Goal: Find specific page/section: Find specific page/section

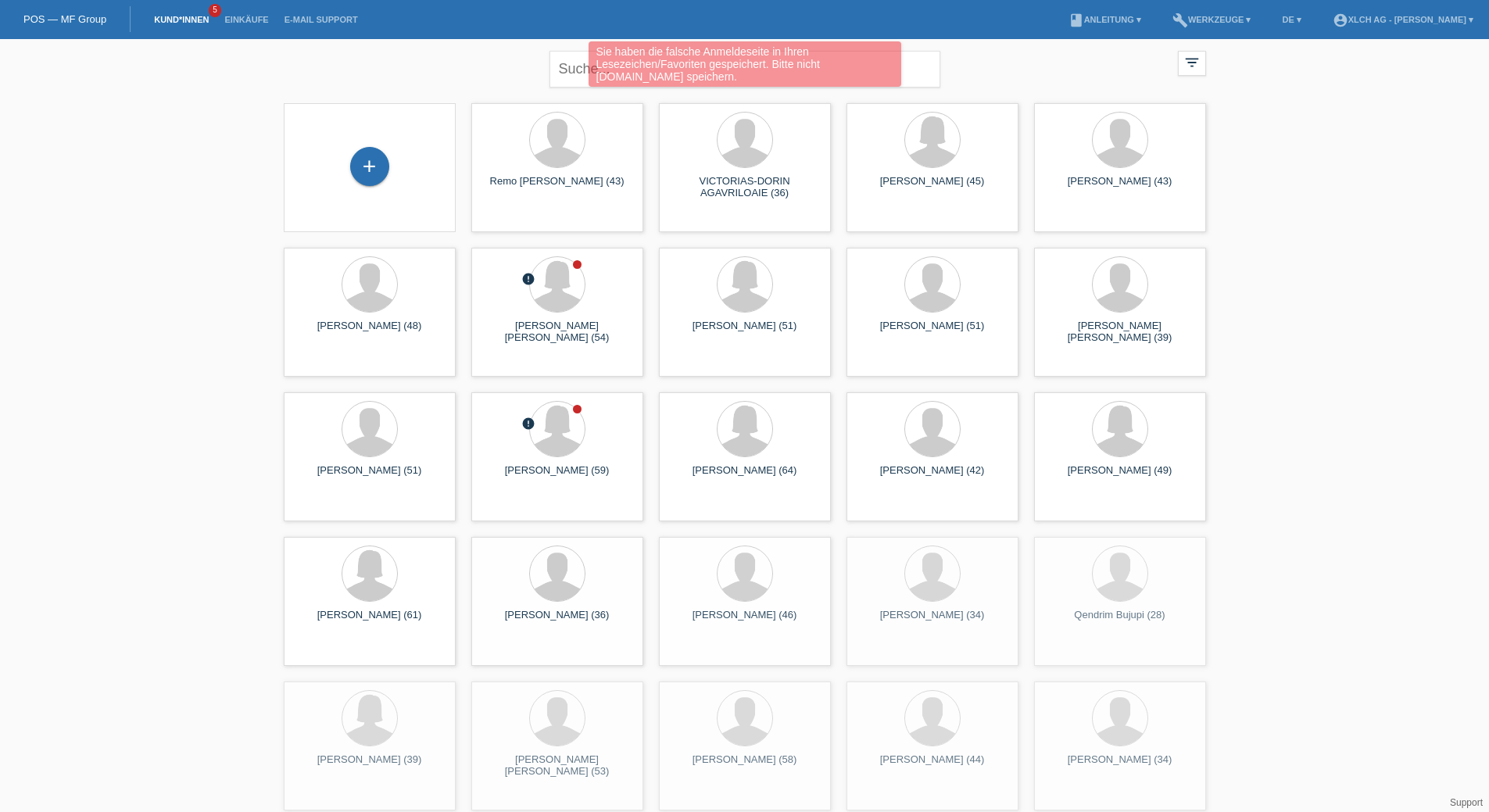
click at [190, 20] on link "Kund*innen" at bounding box center [181, 19] width 70 height 9
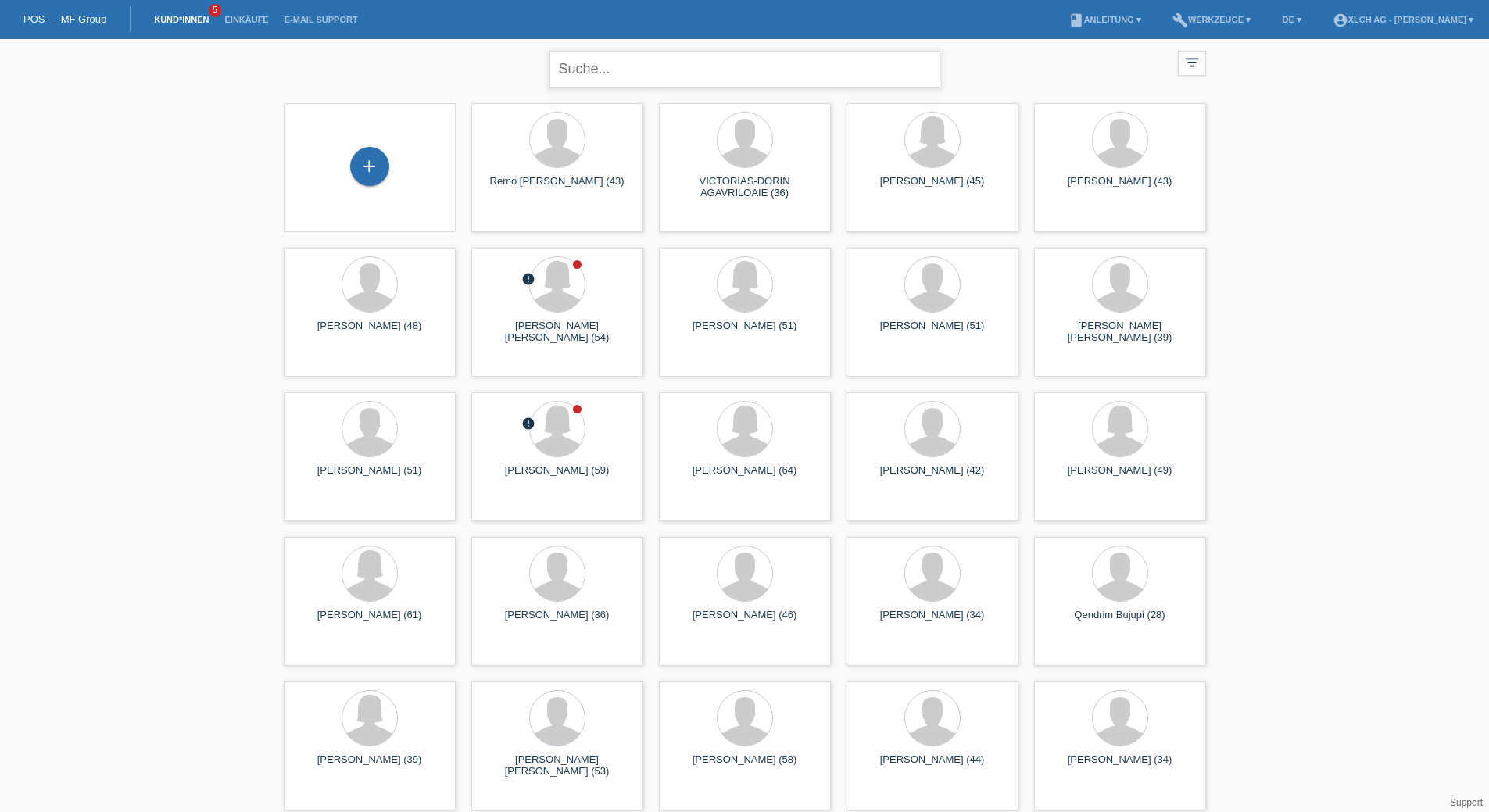
click at [696, 81] on input "text" at bounding box center [744, 69] width 391 height 37
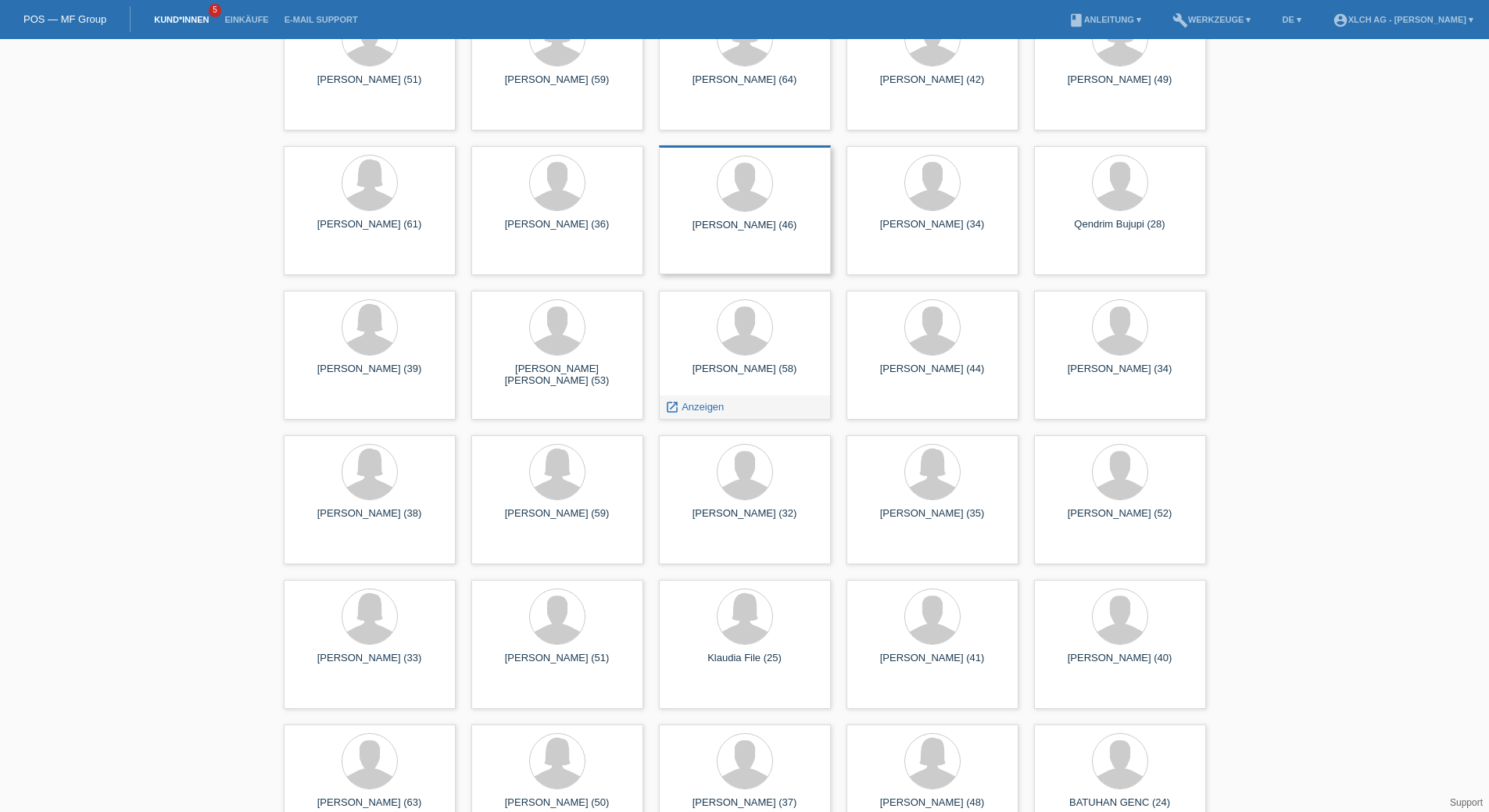
scroll to position [156, 0]
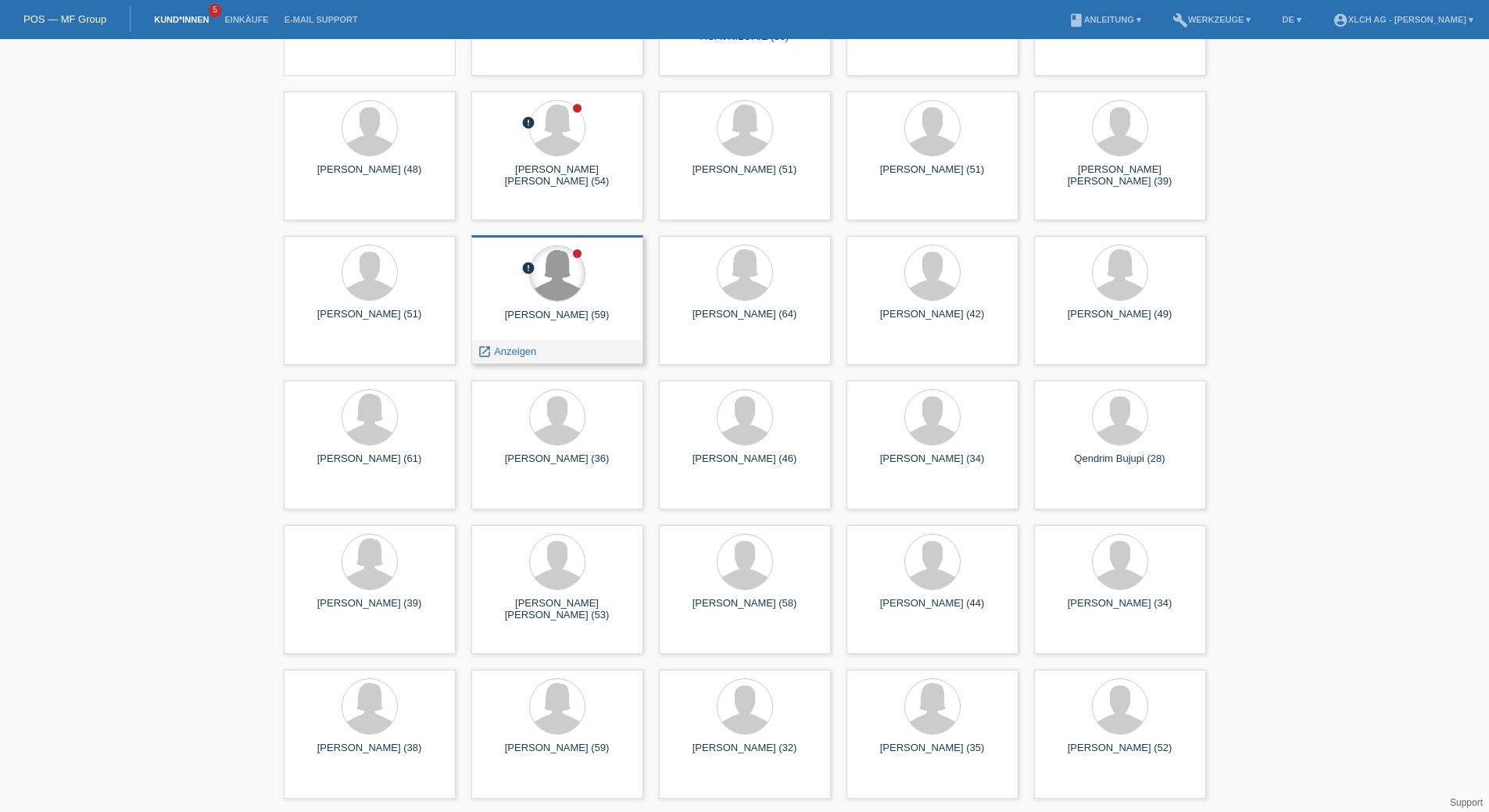
click at [535, 285] on div at bounding box center [557, 273] width 55 height 55
click at [543, 316] on div "Susanne Baumann (59)" at bounding box center [557, 322] width 147 height 25
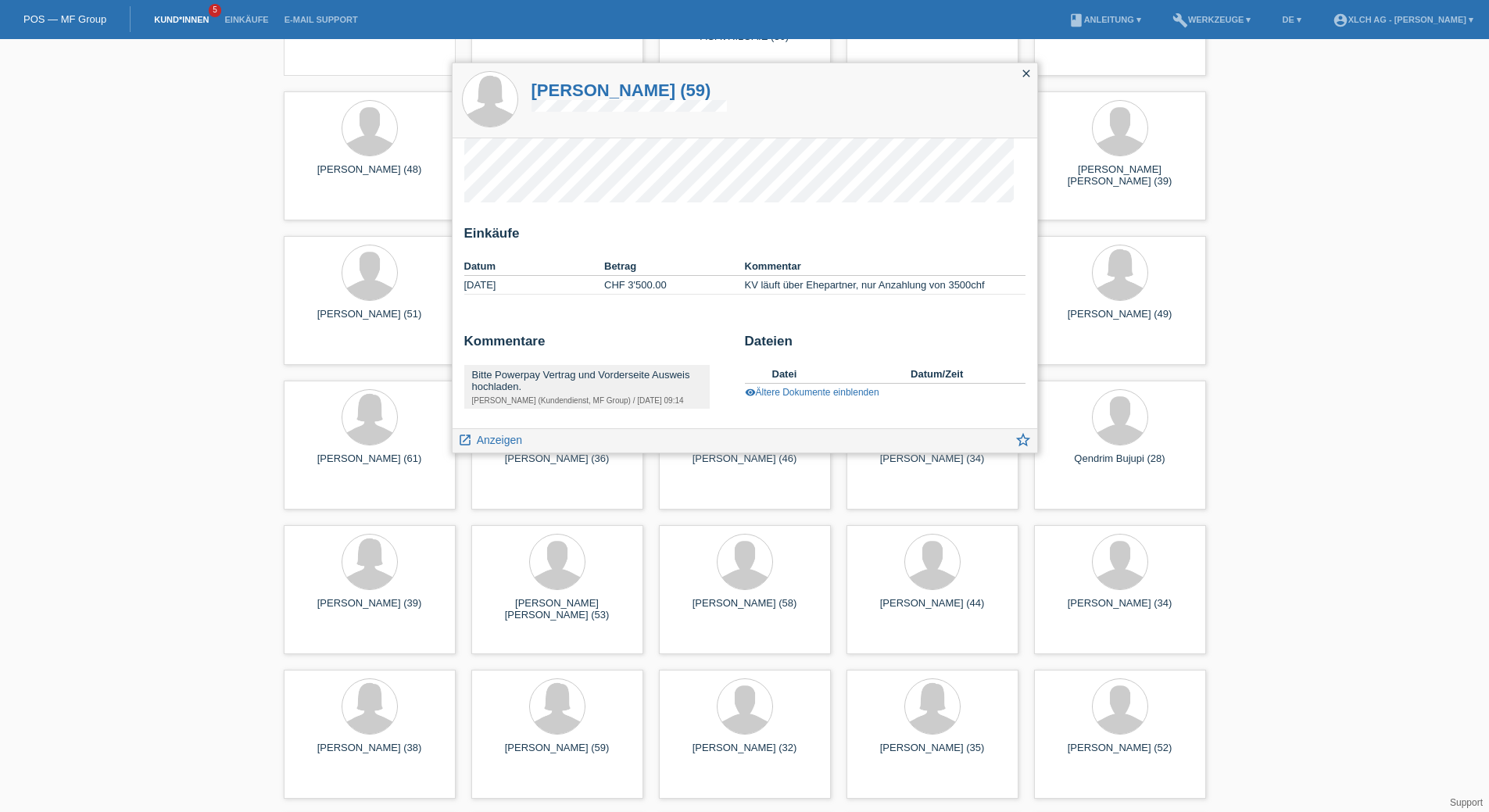
scroll to position [0, 0]
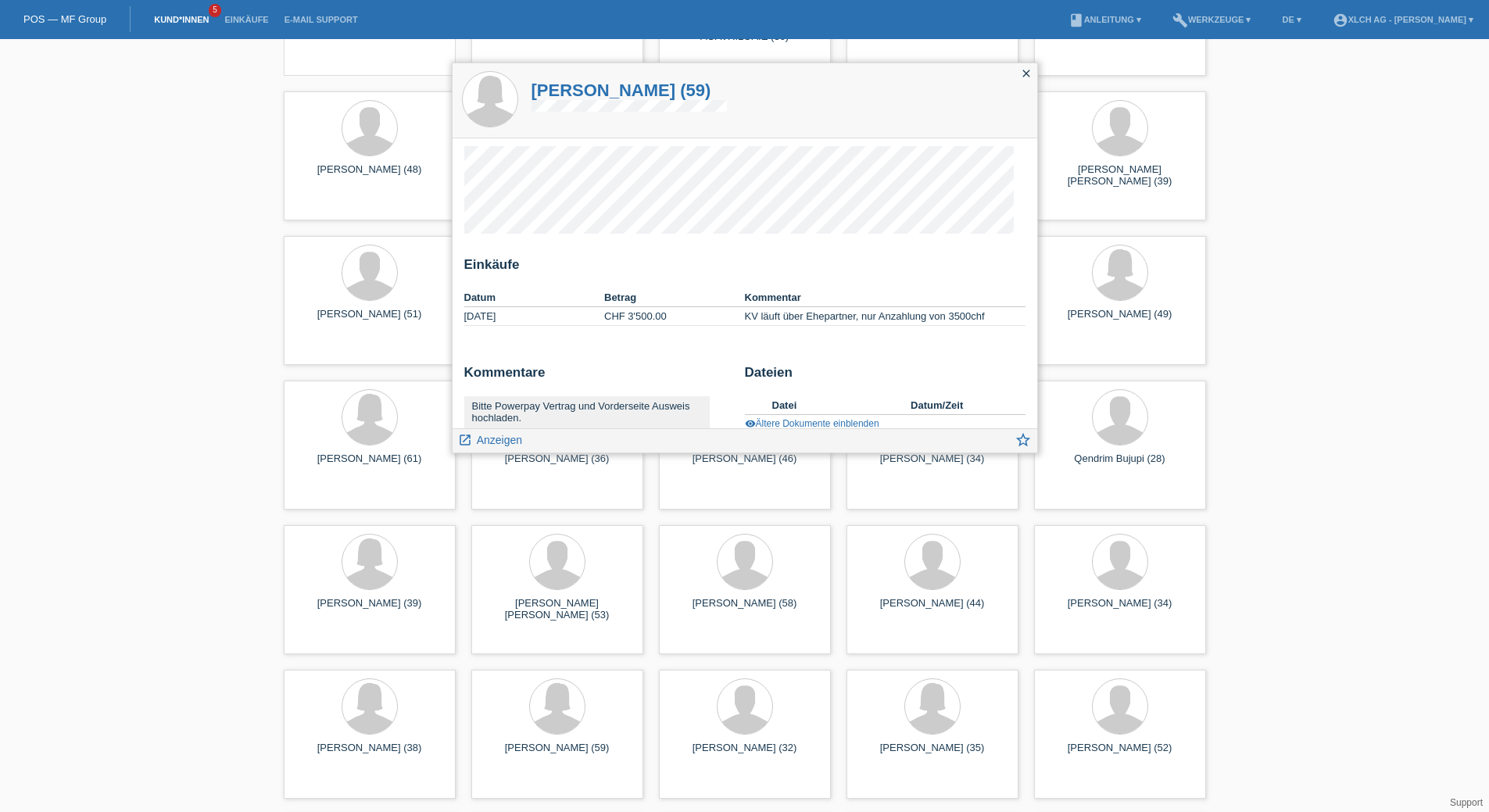
click at [1032, 73] on icon "close" at bounding box center [1026, 73] width 13 height 13
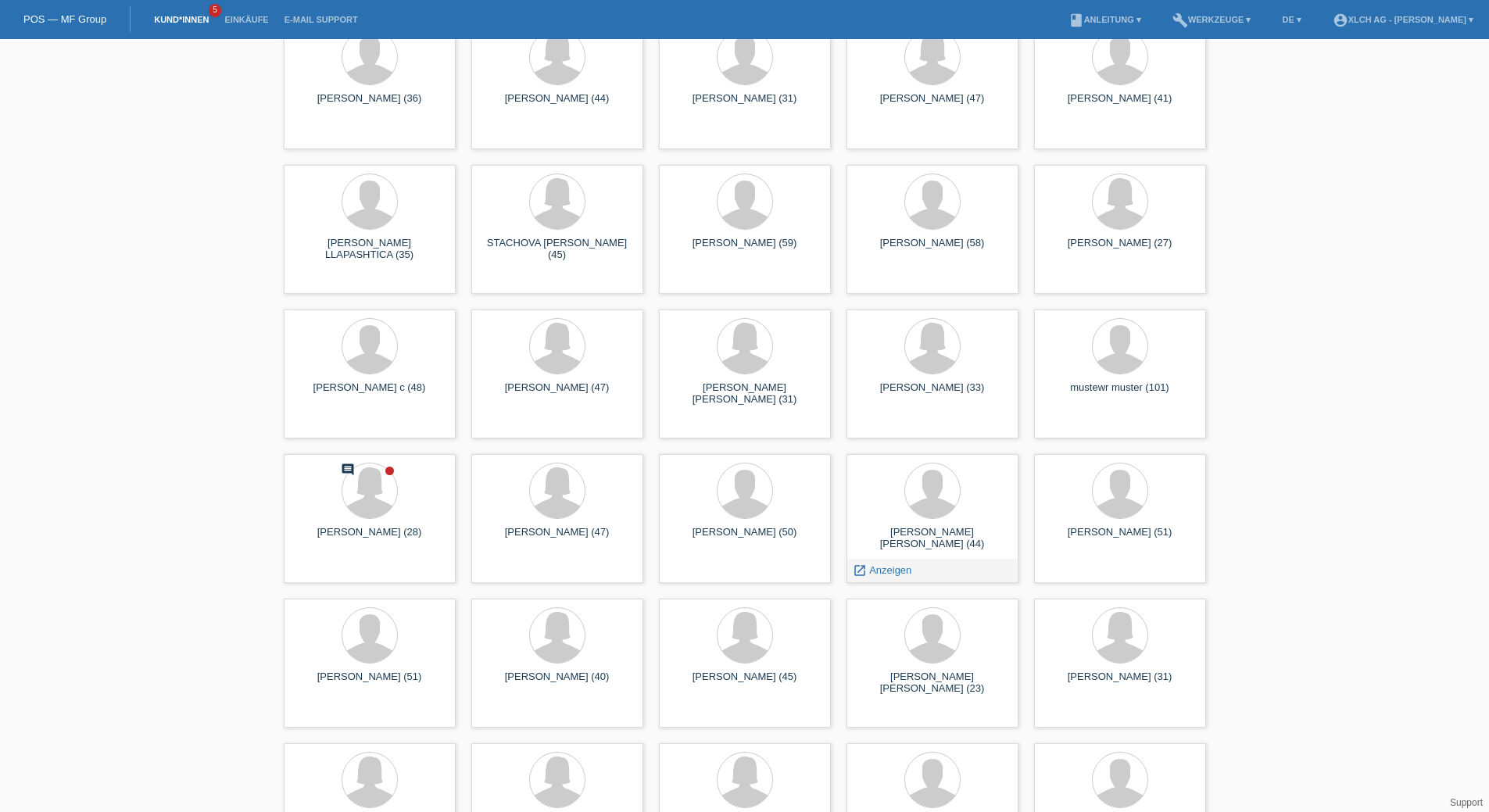
scroll to position [1798, 0]
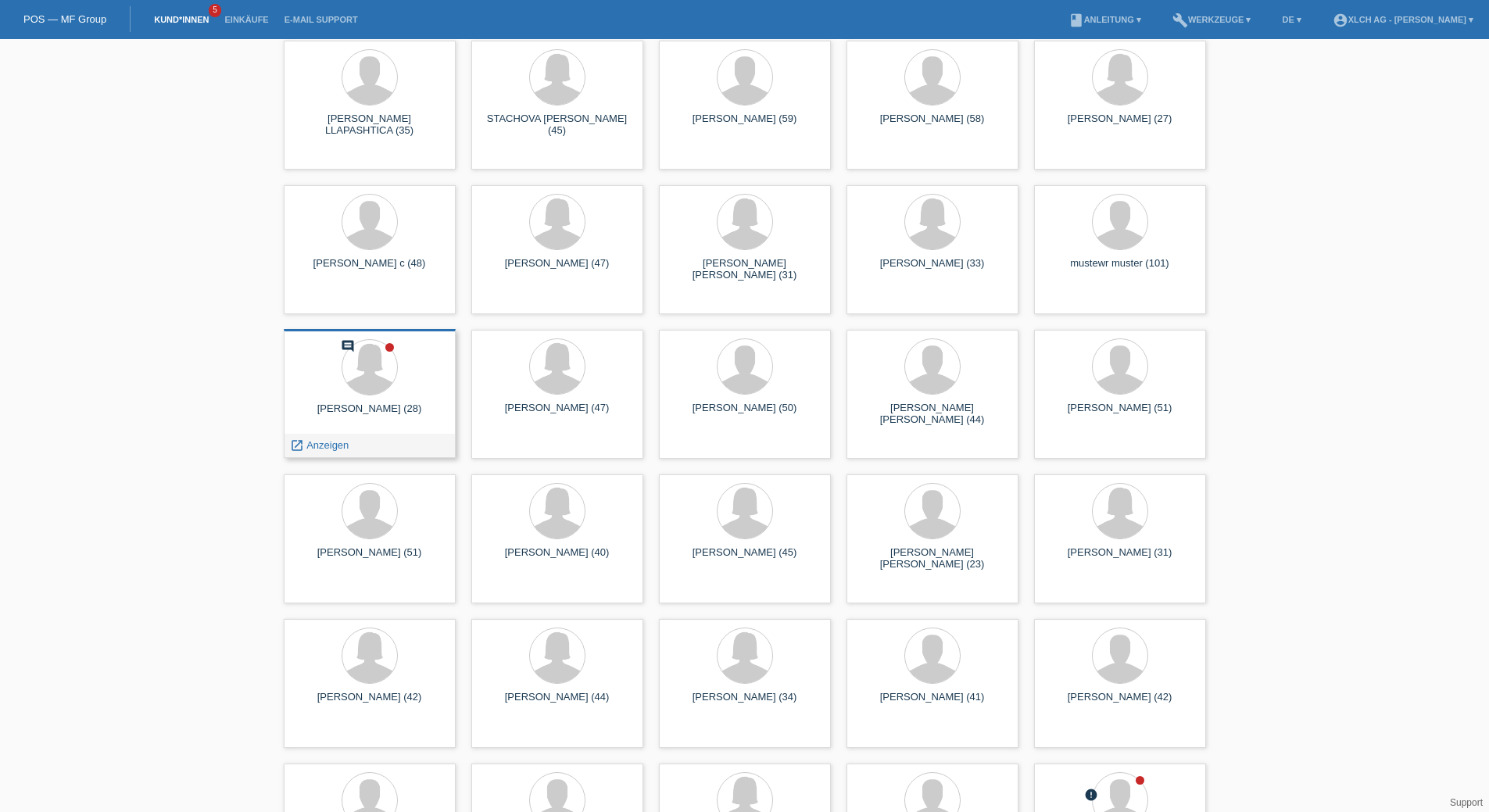
click at [332, 393] on div at bounding box center [370, 368] width 147 height 58
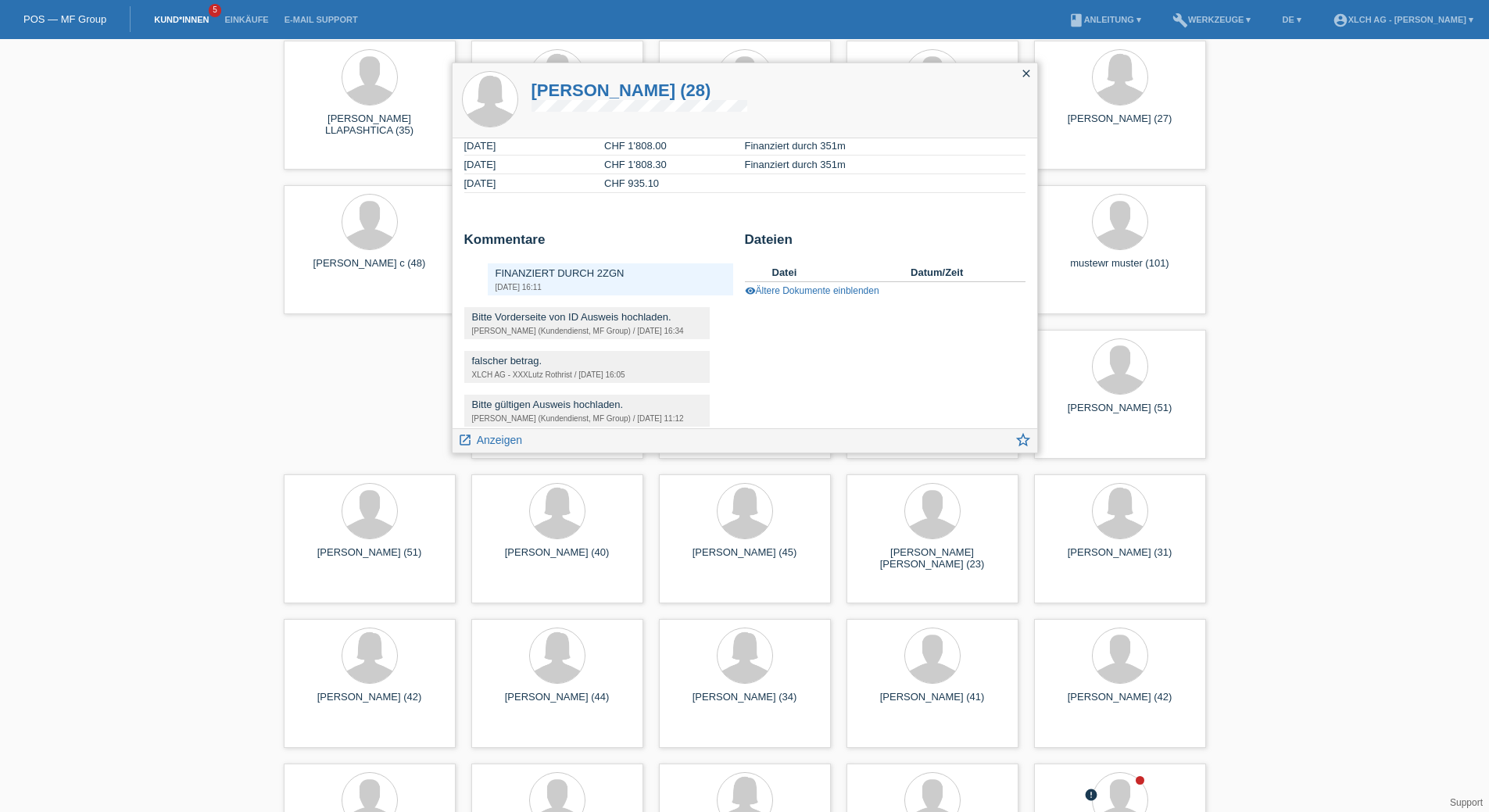
scroll to position [207, 0]
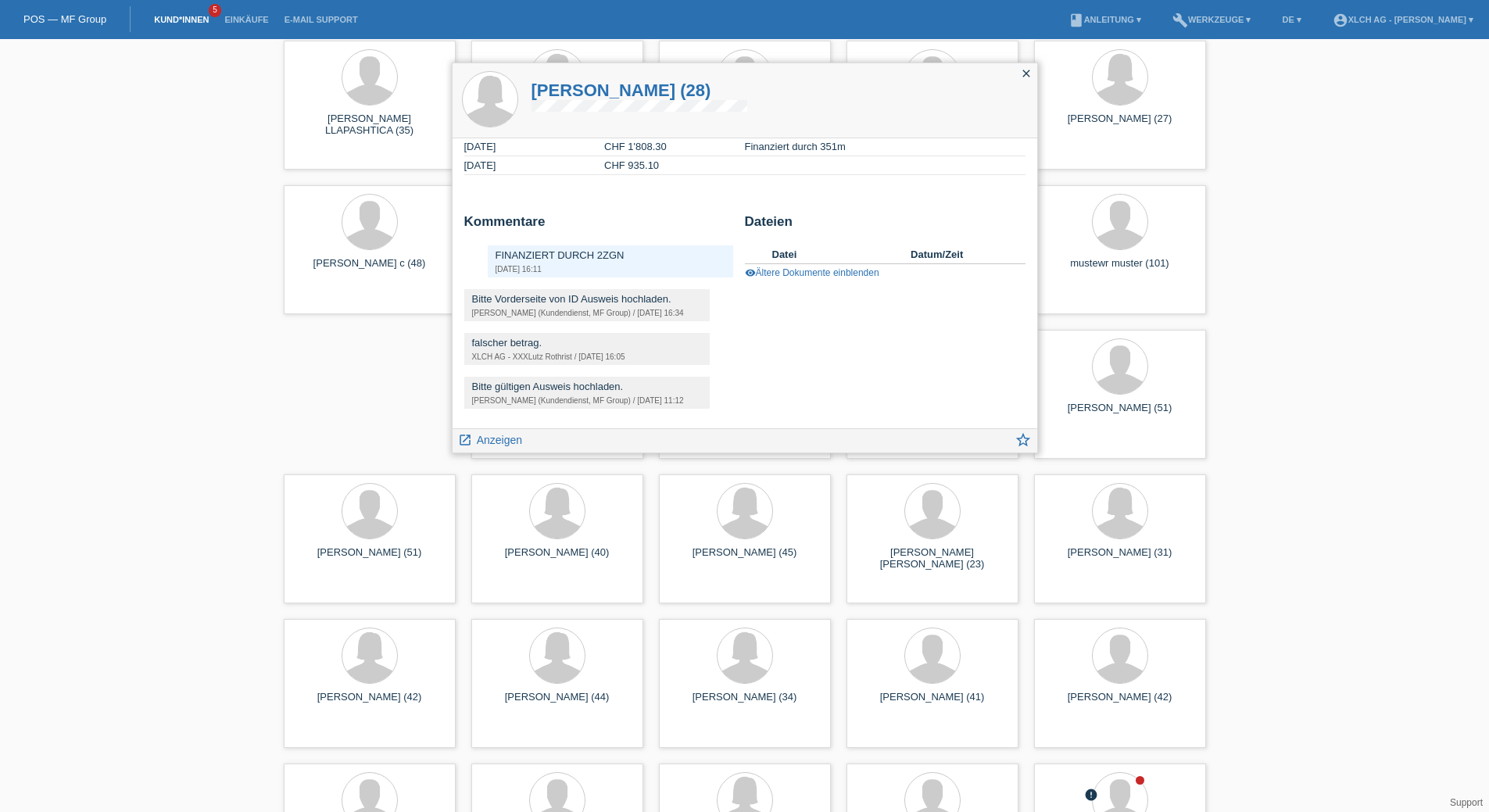
click at [1030, 72] on icon "close" at bounding box center [1026, 73] width 13 height 13
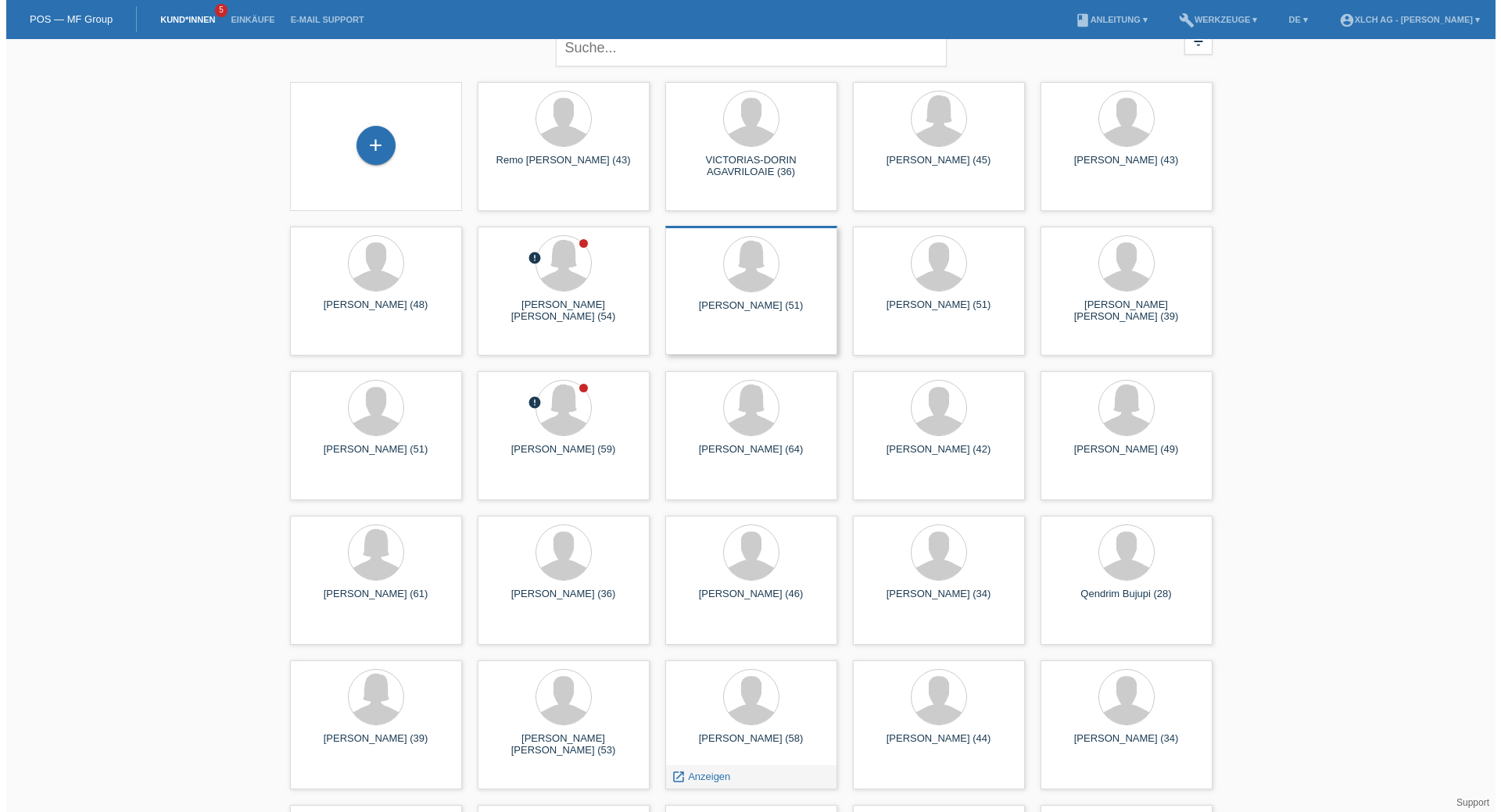
scroll to position [0, 0]
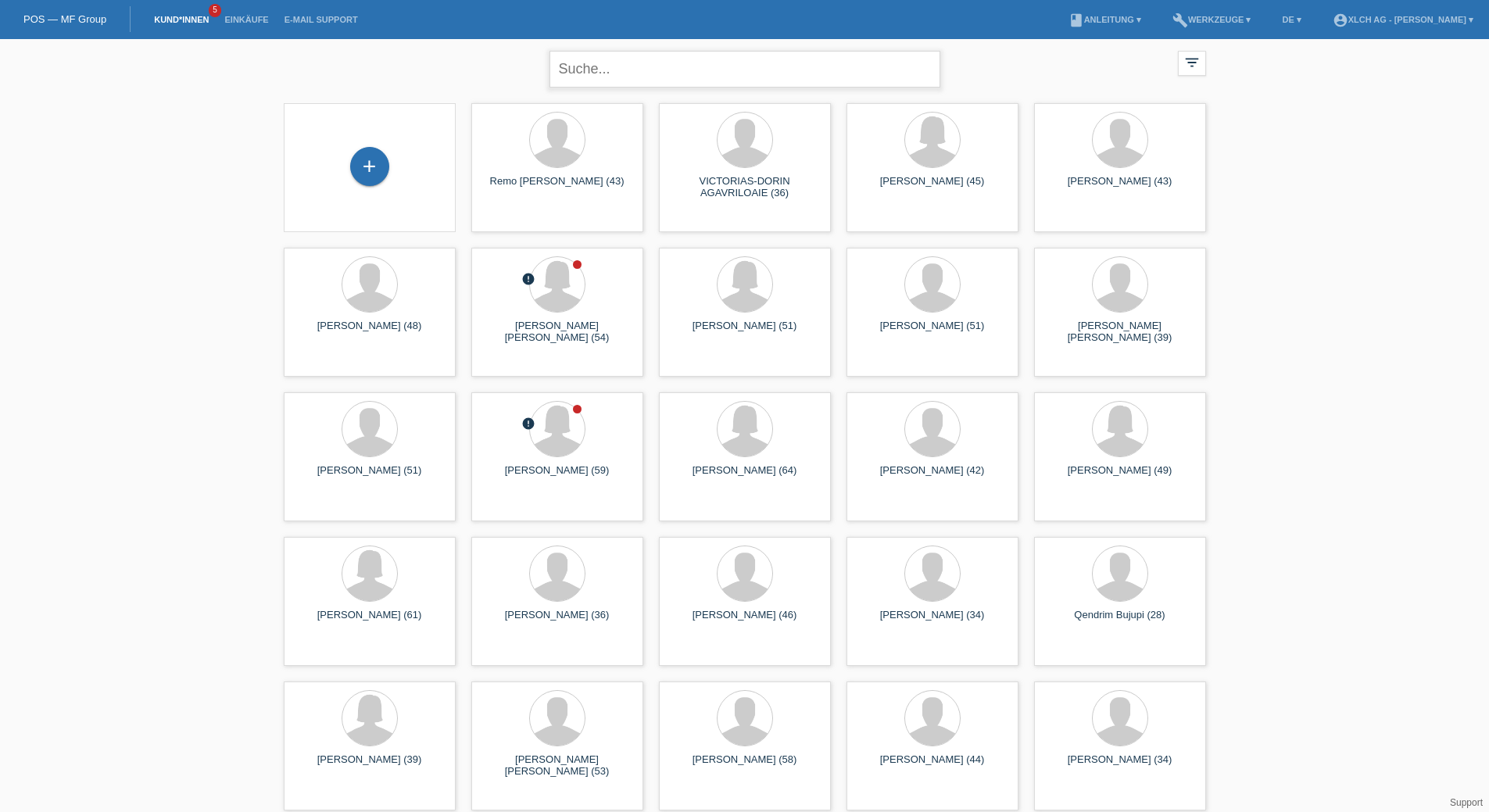
click at [638, 81] on input "text" at bounding box center [744, 69] width 391 height 37
type input "leonard"
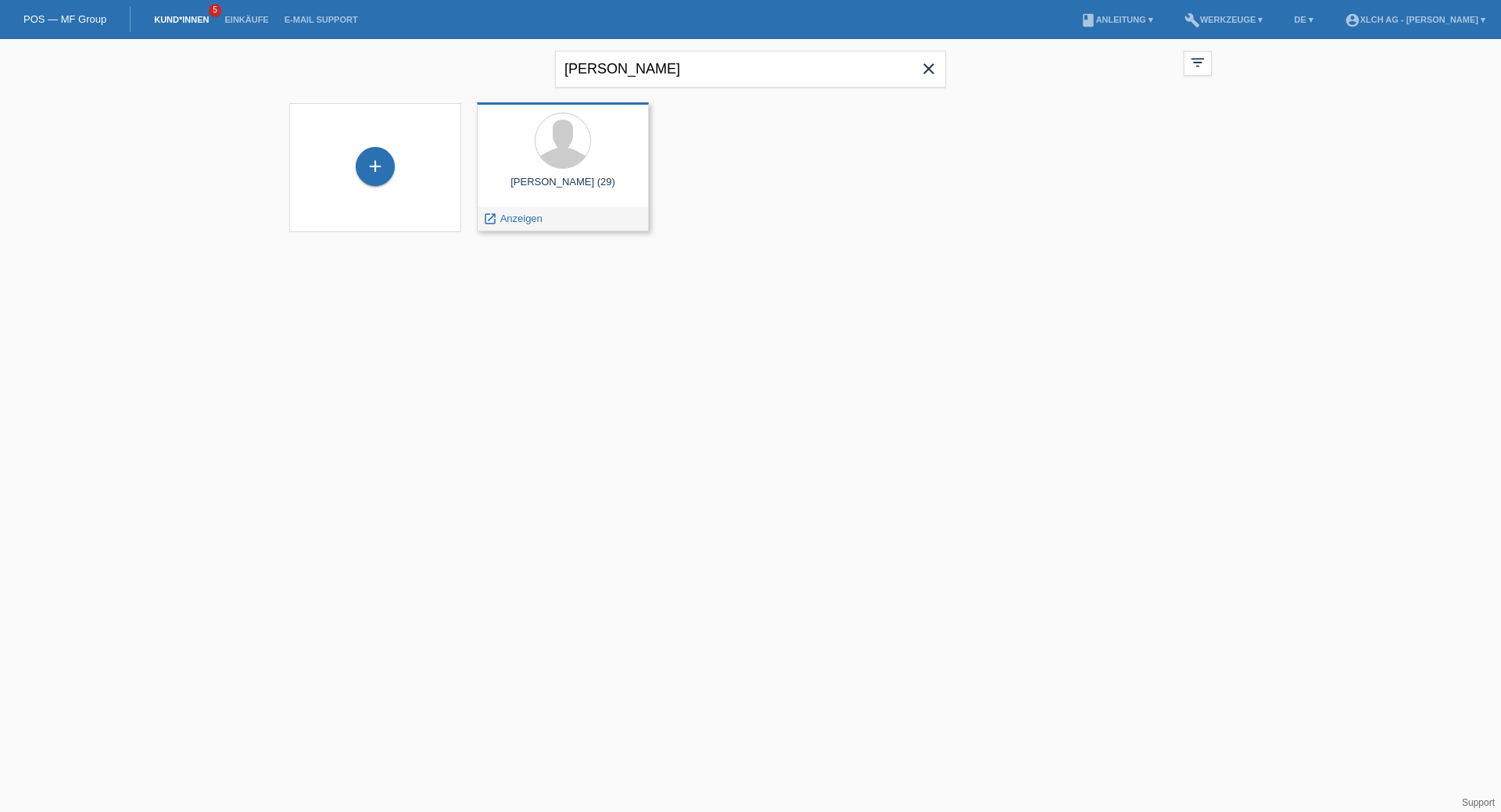
click at [575, 184] on div "Leonard Sadiki (29)" at bounding box center [563, 188] width 147 height 25
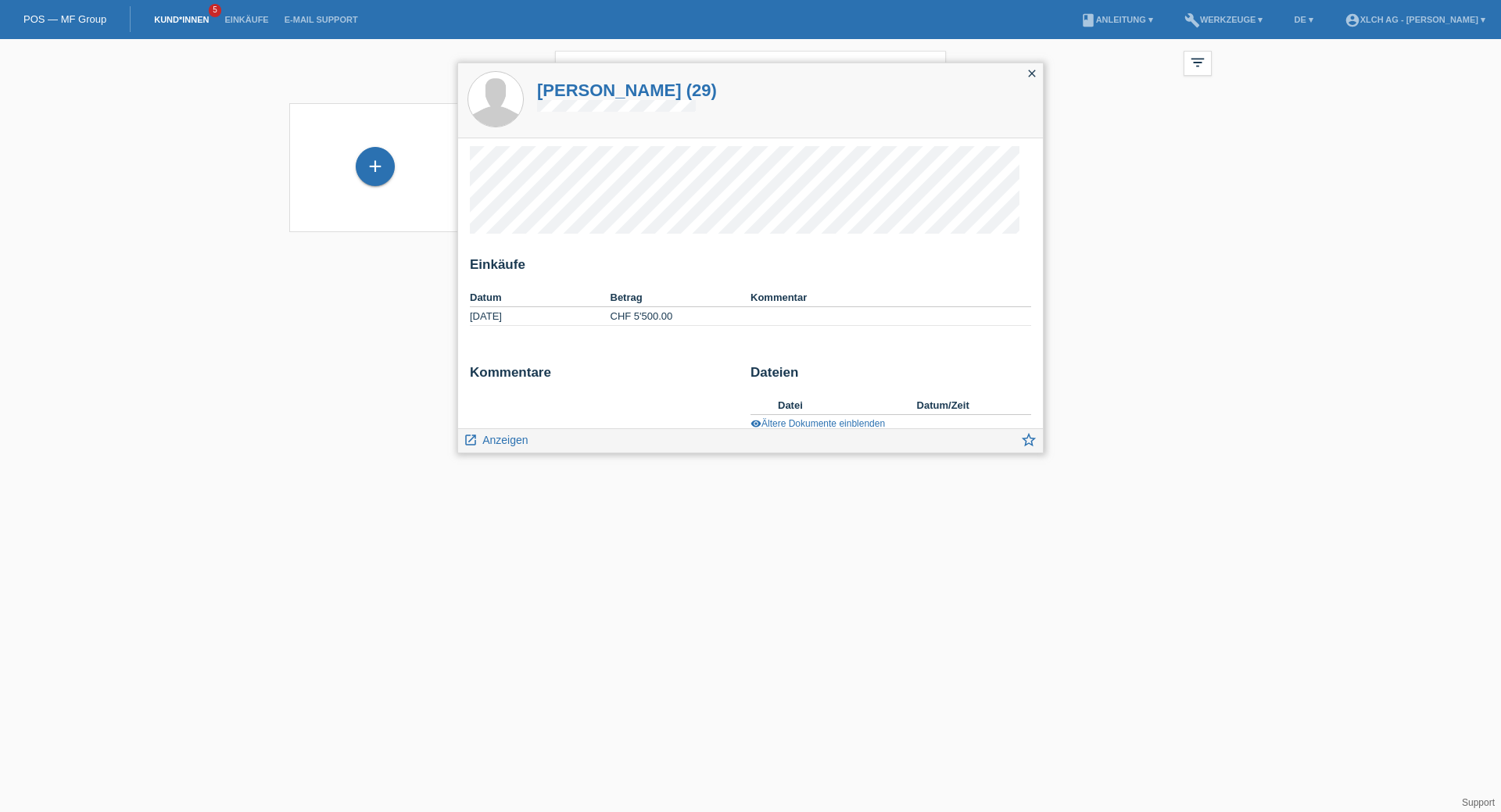
scroll to position [16, 0]
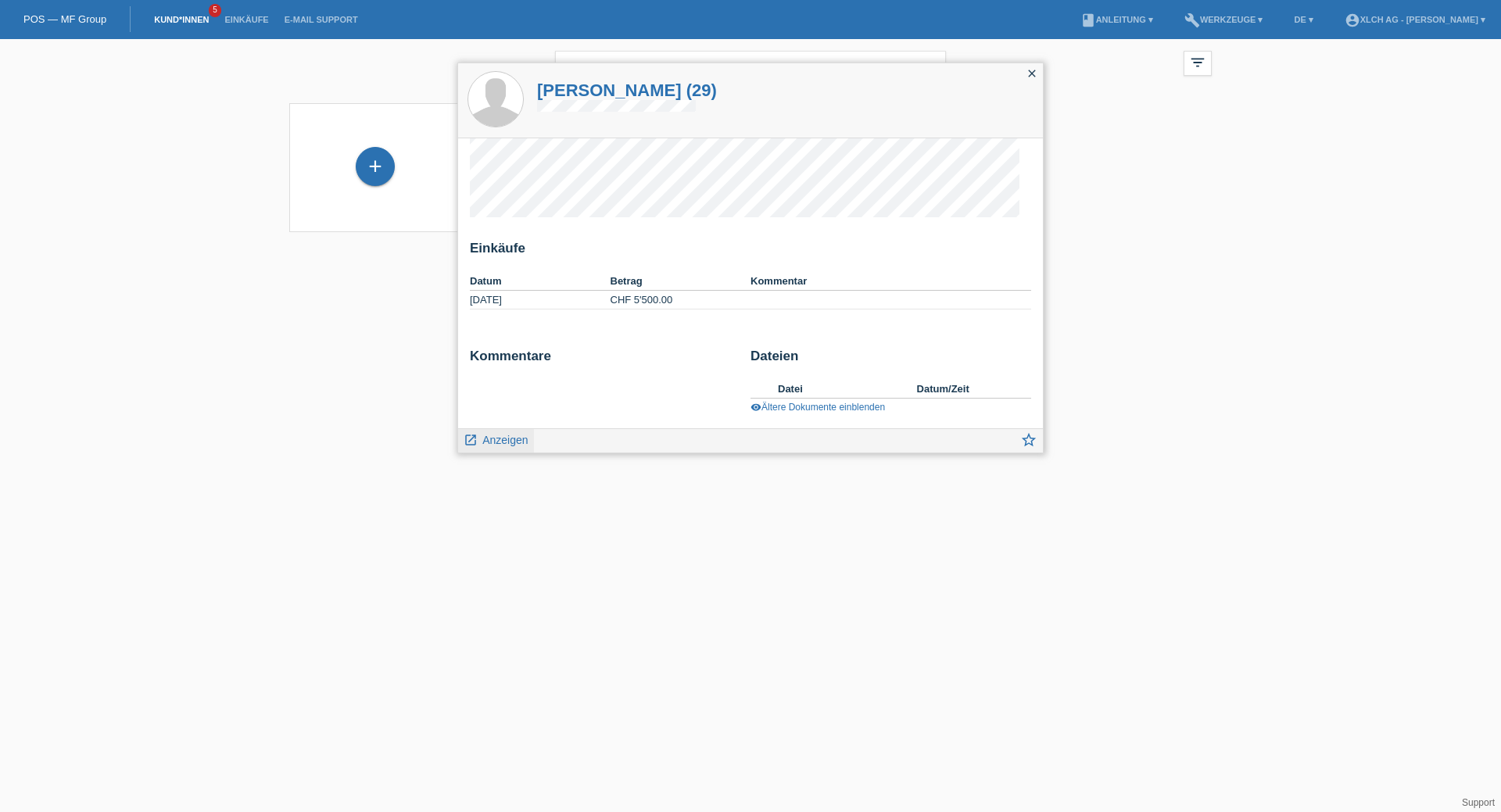
click at [484, 446] on span "Anzeigen" at bounding box center [505, 440] width 46 height 13
